Goal: Information Seeking & Learning: Understand process/instructions

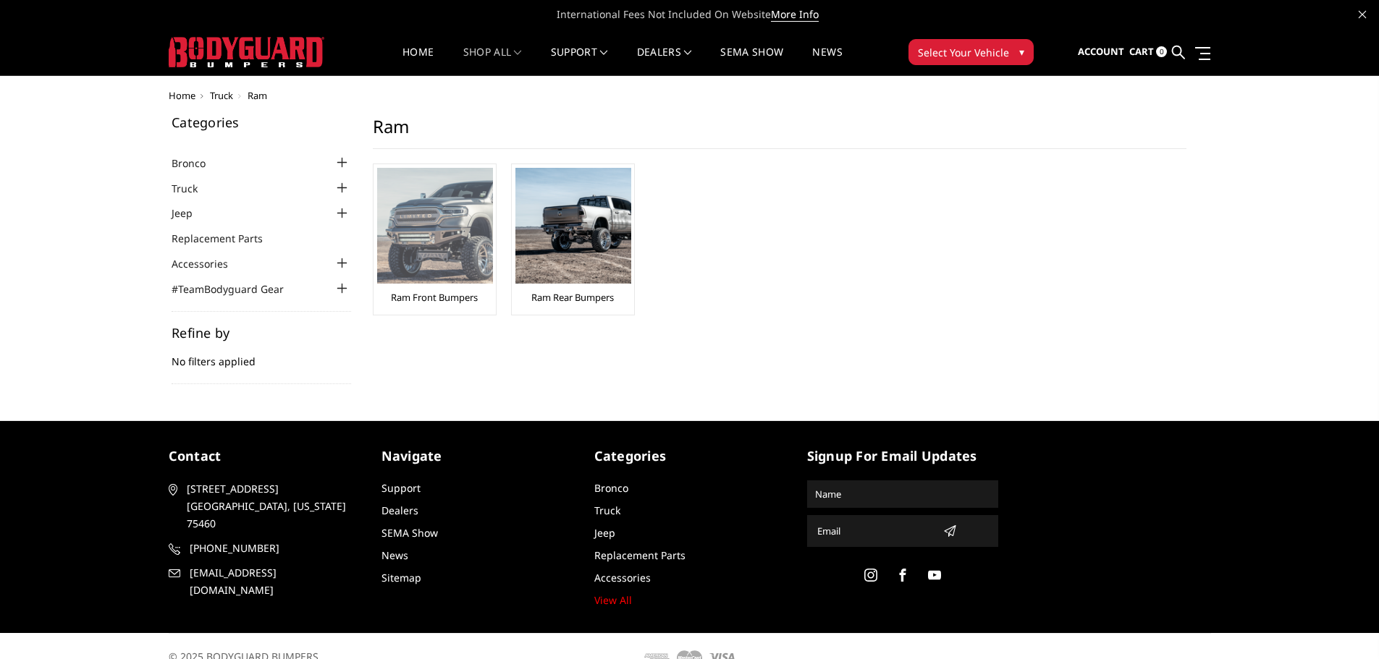
click at [450, 293] on link "Ram Front Bumpers" at bounding box center [434, 297] width 87 height 13
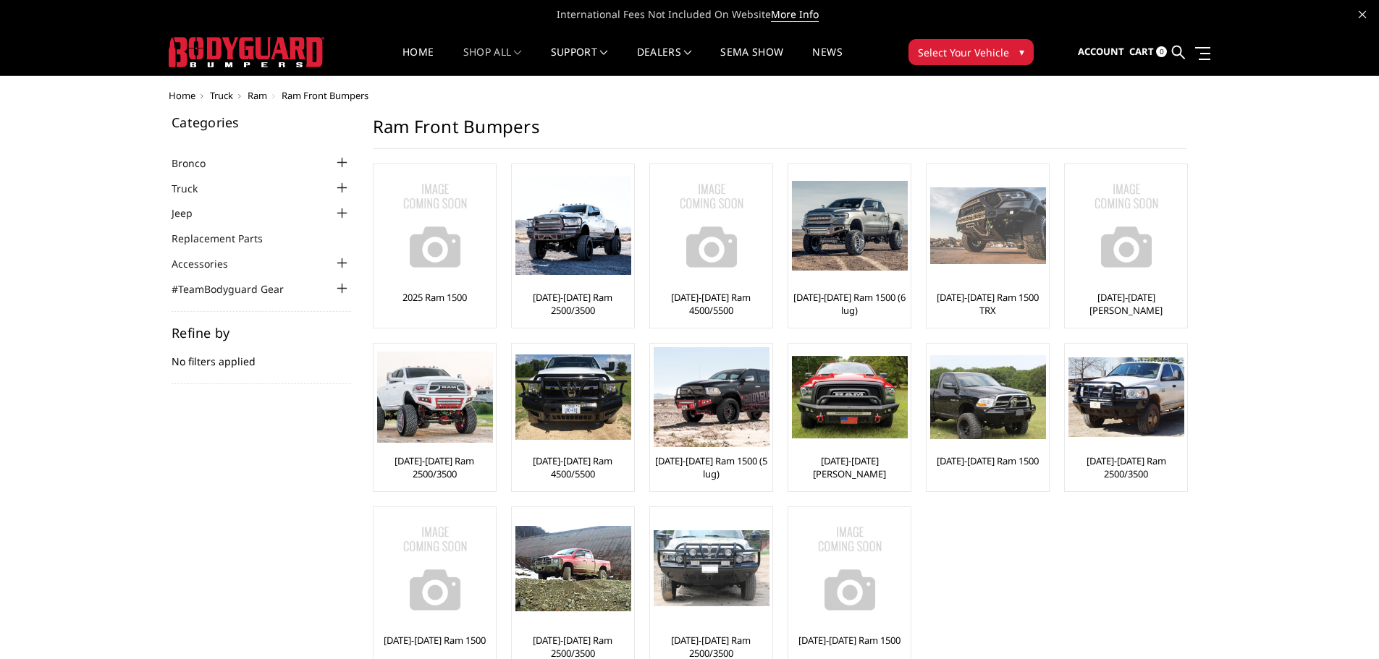
click at [1000, 287] on div "[DATE]-[DATE] Ram 1500 TRX" at bounding box center [987, 246] width 115 height 156
click at [987, 297] on link "[DATE]-[DATE] Ram 1500 TRX" at bounding box center [987, 304] width 115 height 26
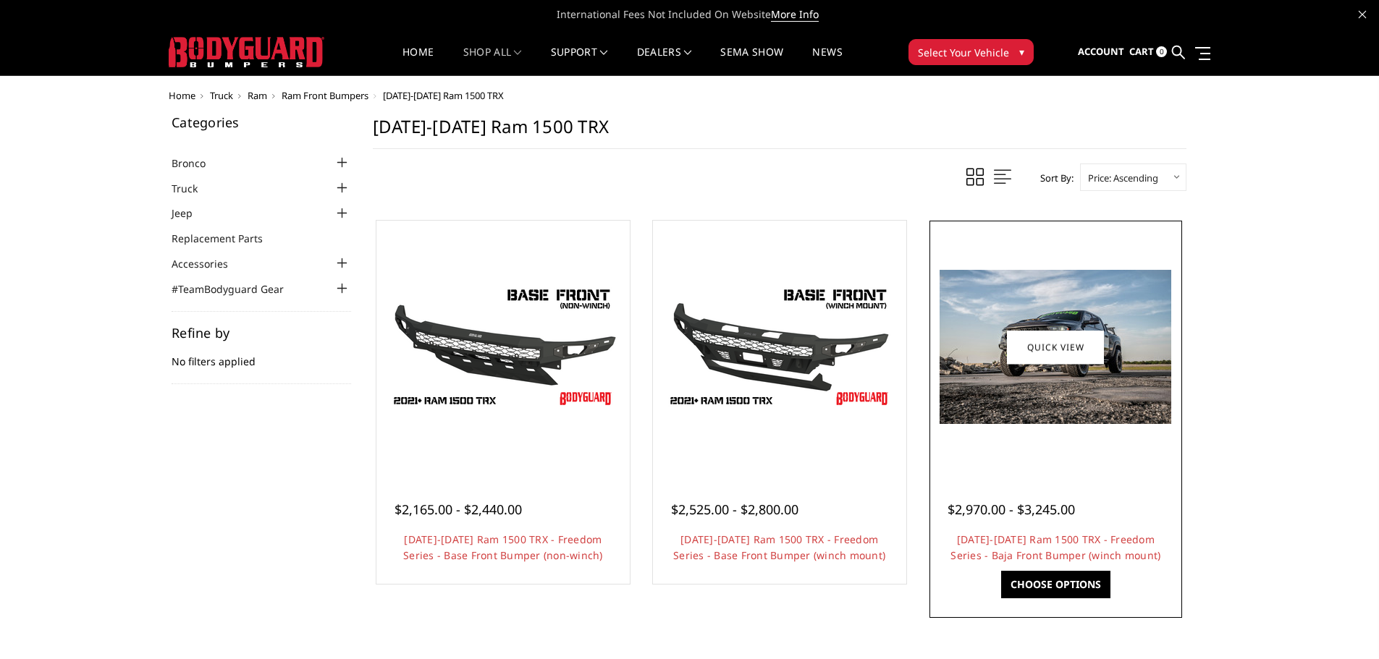
click at [1097, 489] on div at bounding box center [1055, 492] width 217 height 15
click at [1105, 554] on link "[DATE]-[DATE] Ram 1500 TRX - Freedom Series - Baja Front Bumper (winch mount)" at bounding box center [1055, 548] width 210 height 30
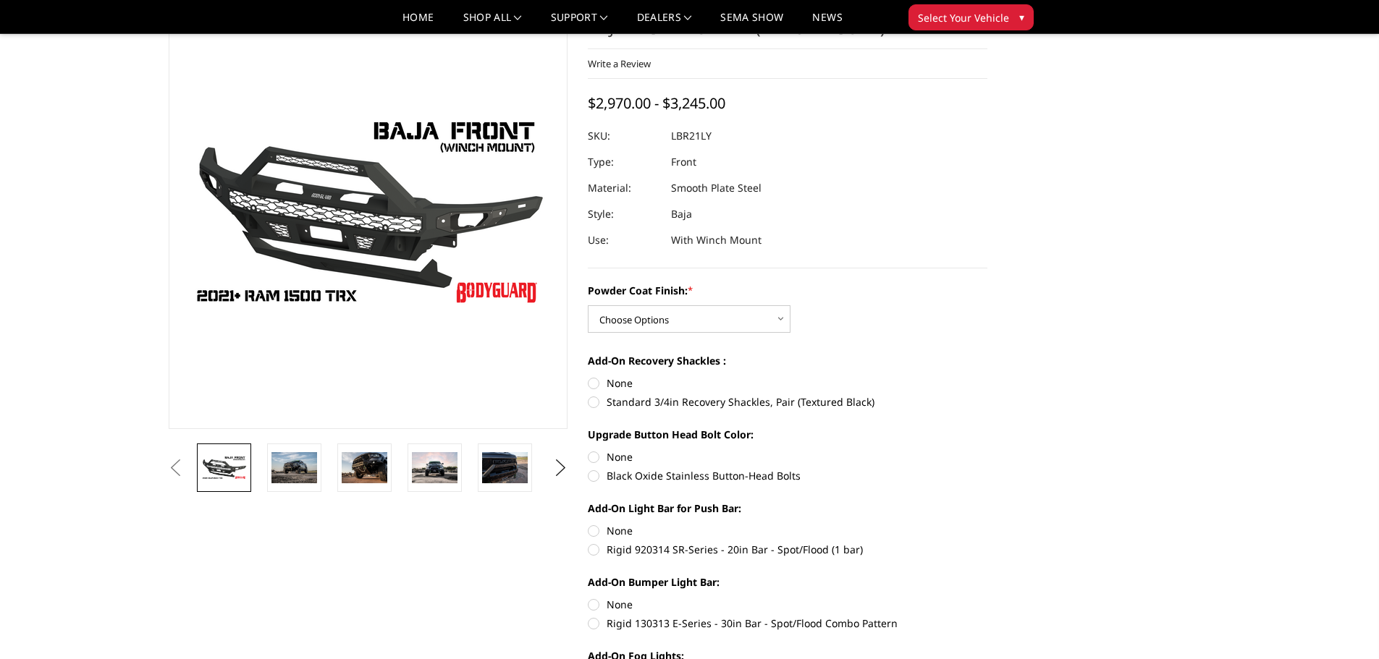
scroll to position [72, 0]
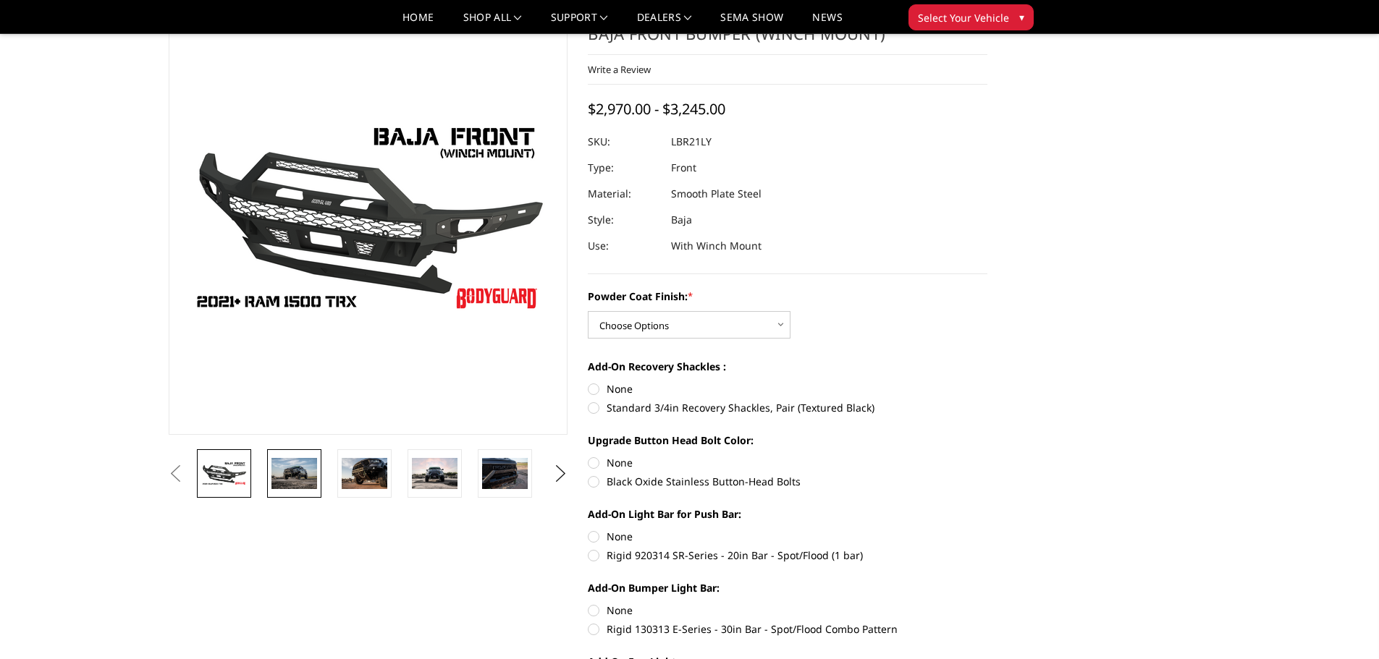
click at [297, 473] on img at bounding box center [294, 473] width 46 height 30
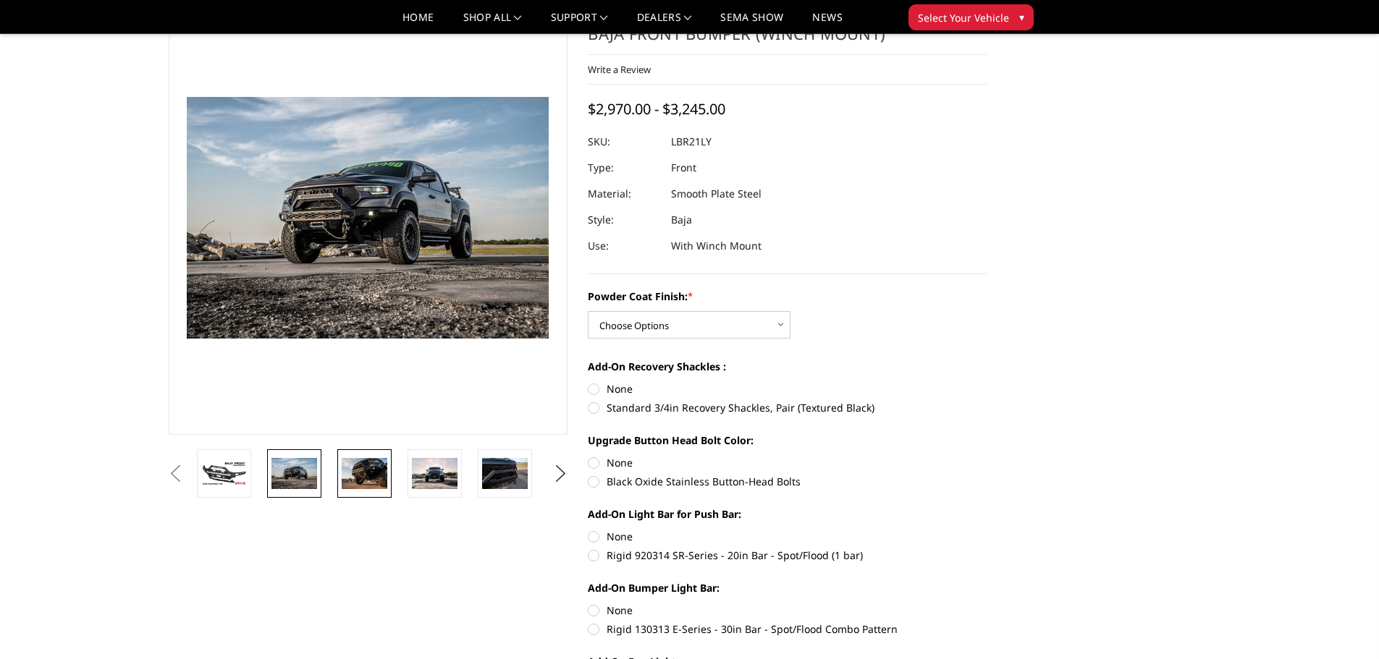
click at [368, 479] on img at bounding box center [365, 473] width 46 height 30
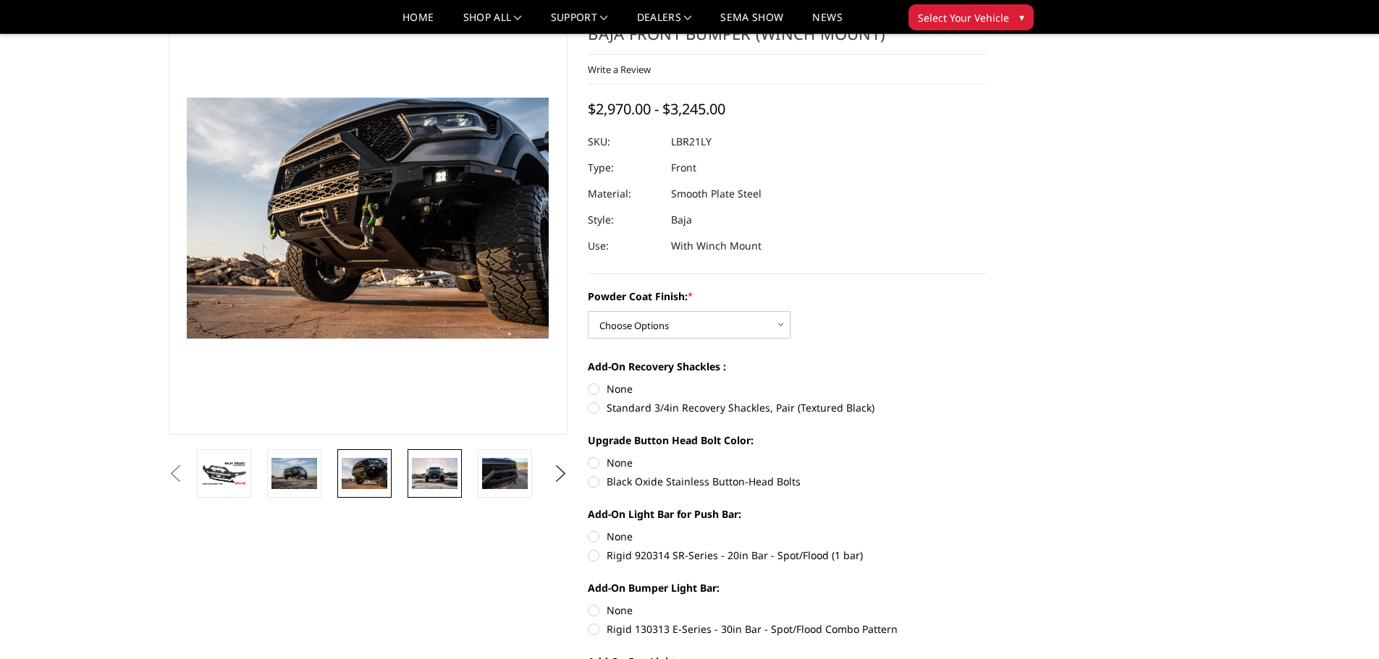
click at [436, 481] on img at bounding box center [435, 473] width 46 height 31
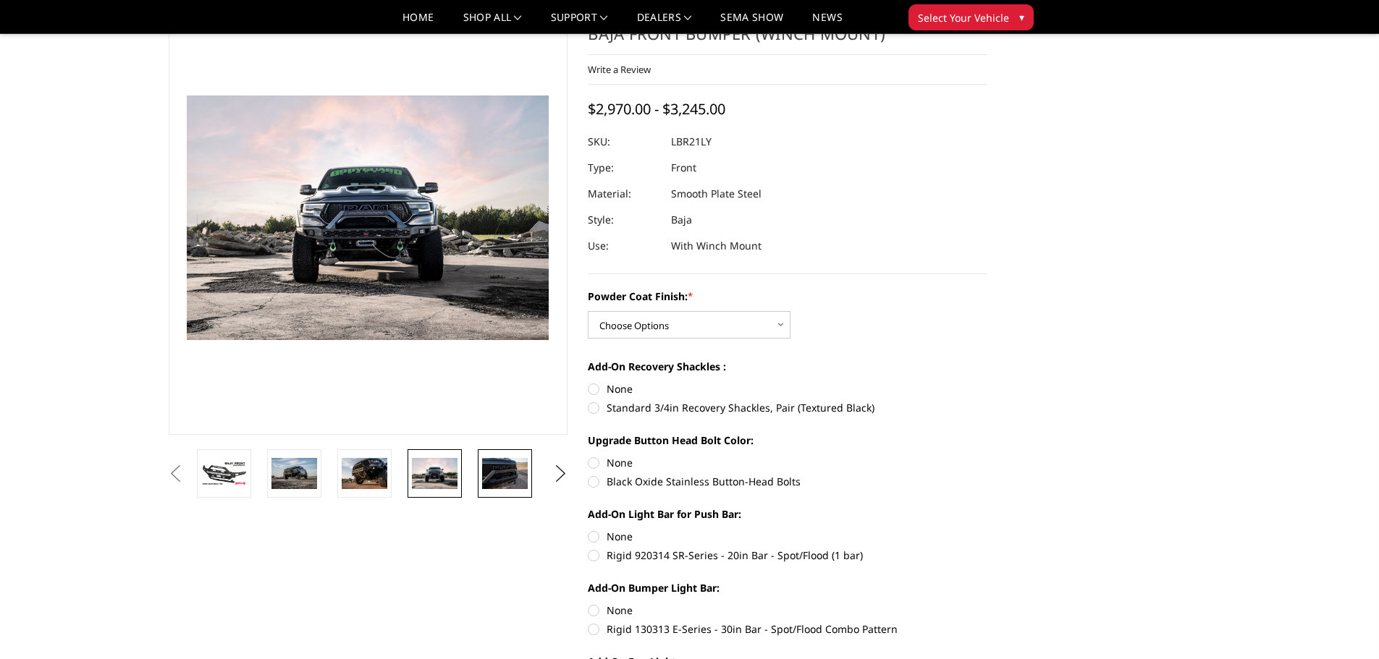
click at [516, 476] on img at bounding box center [505, 473] width 46 height 30
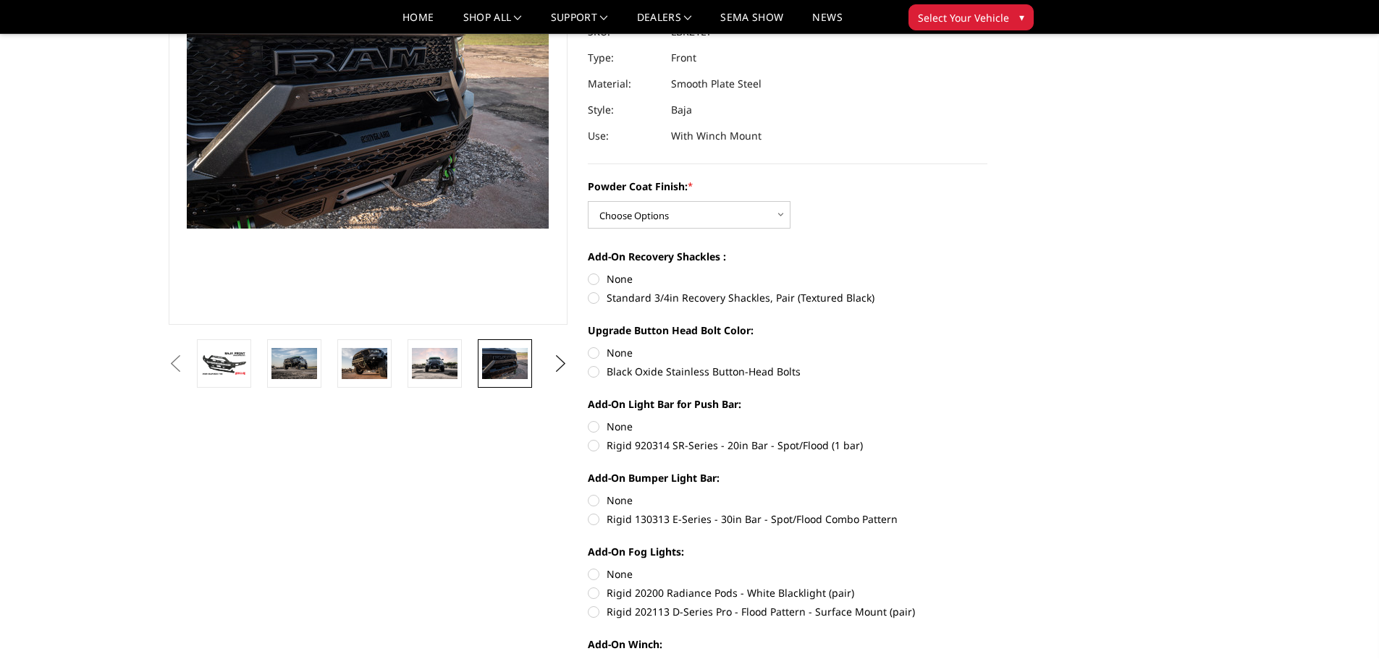
scroll to position [0, 0]
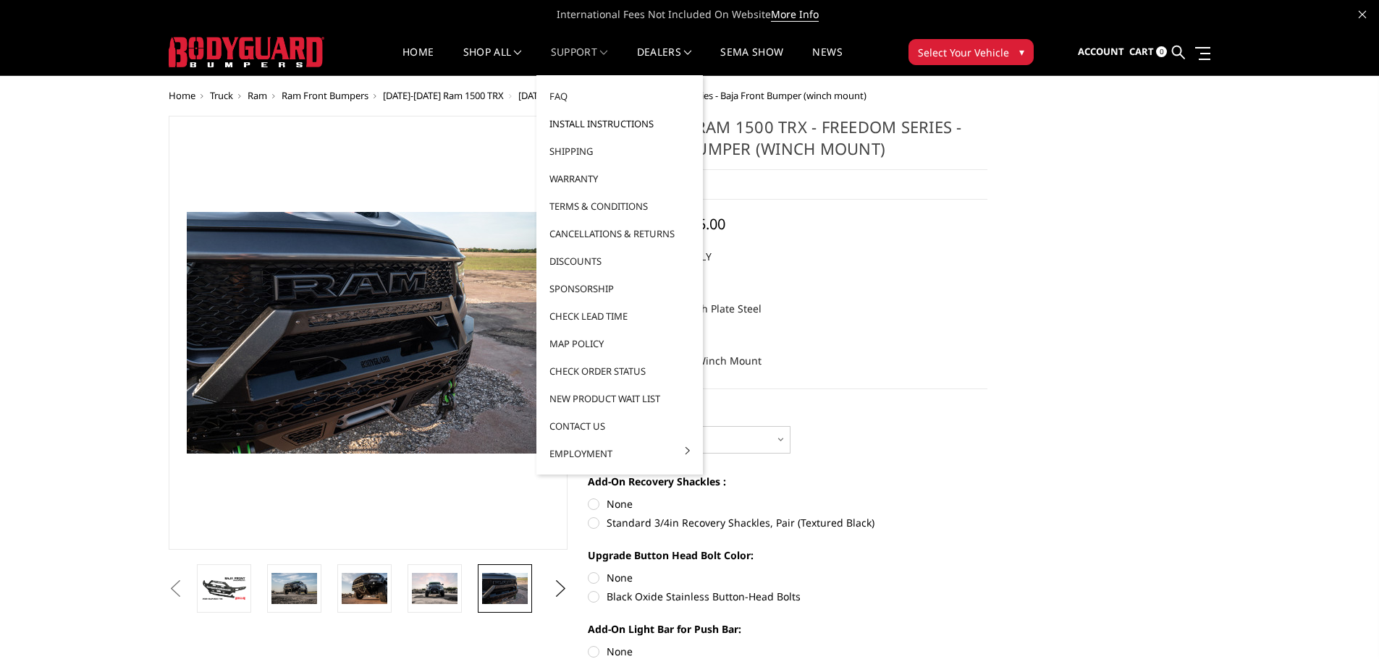
click at [605, 124] on link "Install Instructions" at bounding box center [619, 124] width 155 height 28
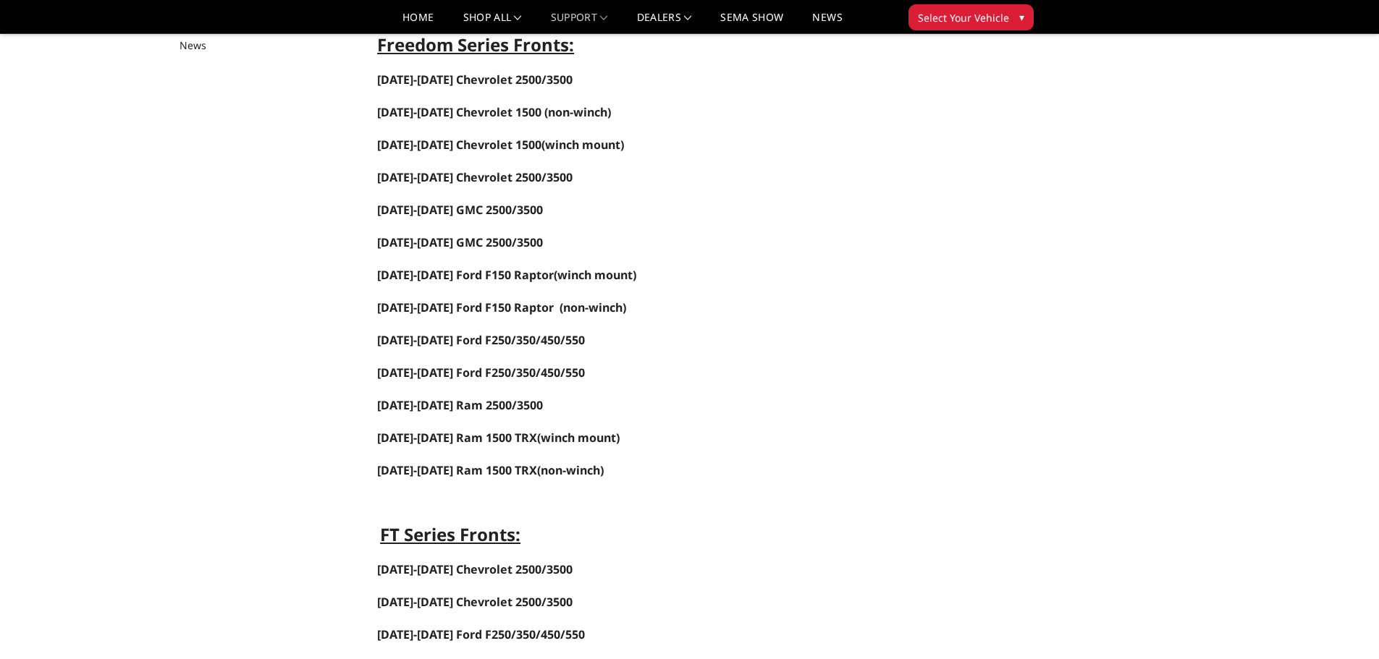
scroll to position [217, 0]
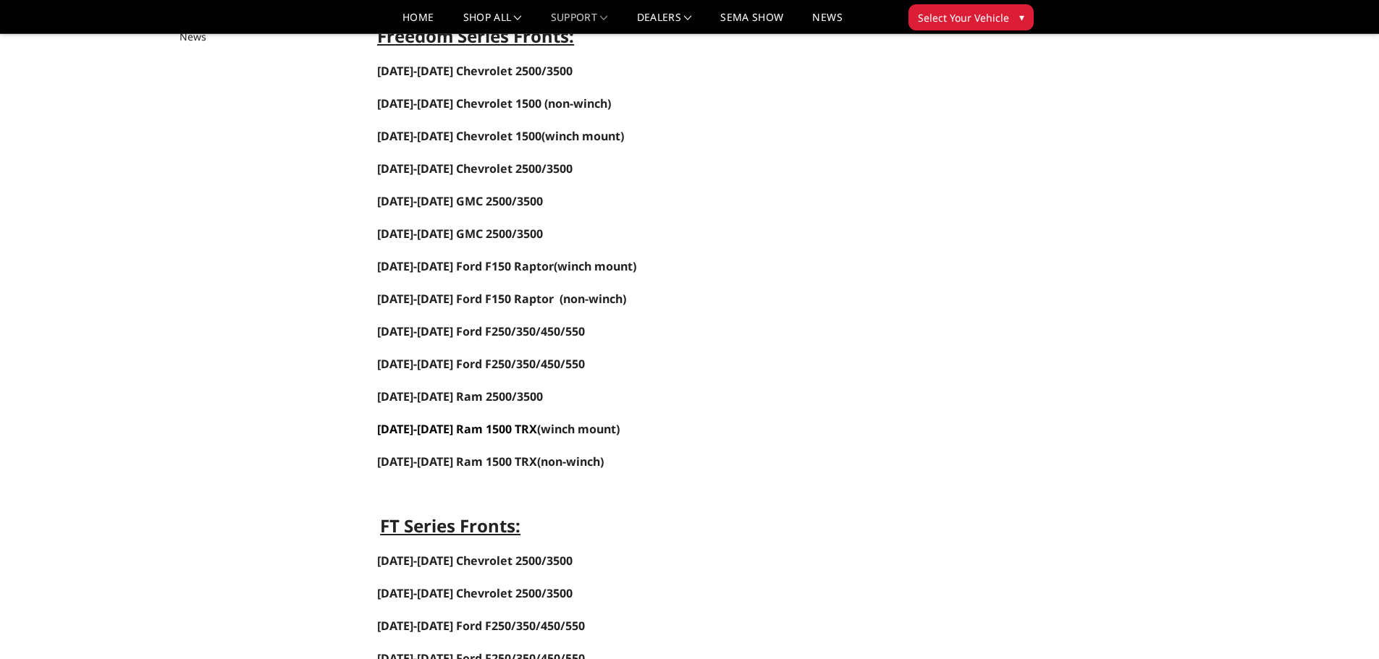
click at [491, 431] on span "[DATE]-[DATE] Ram 1500 TRX" at bounding box center [457, 429] width 160 height 16
